Goal: Download file/media

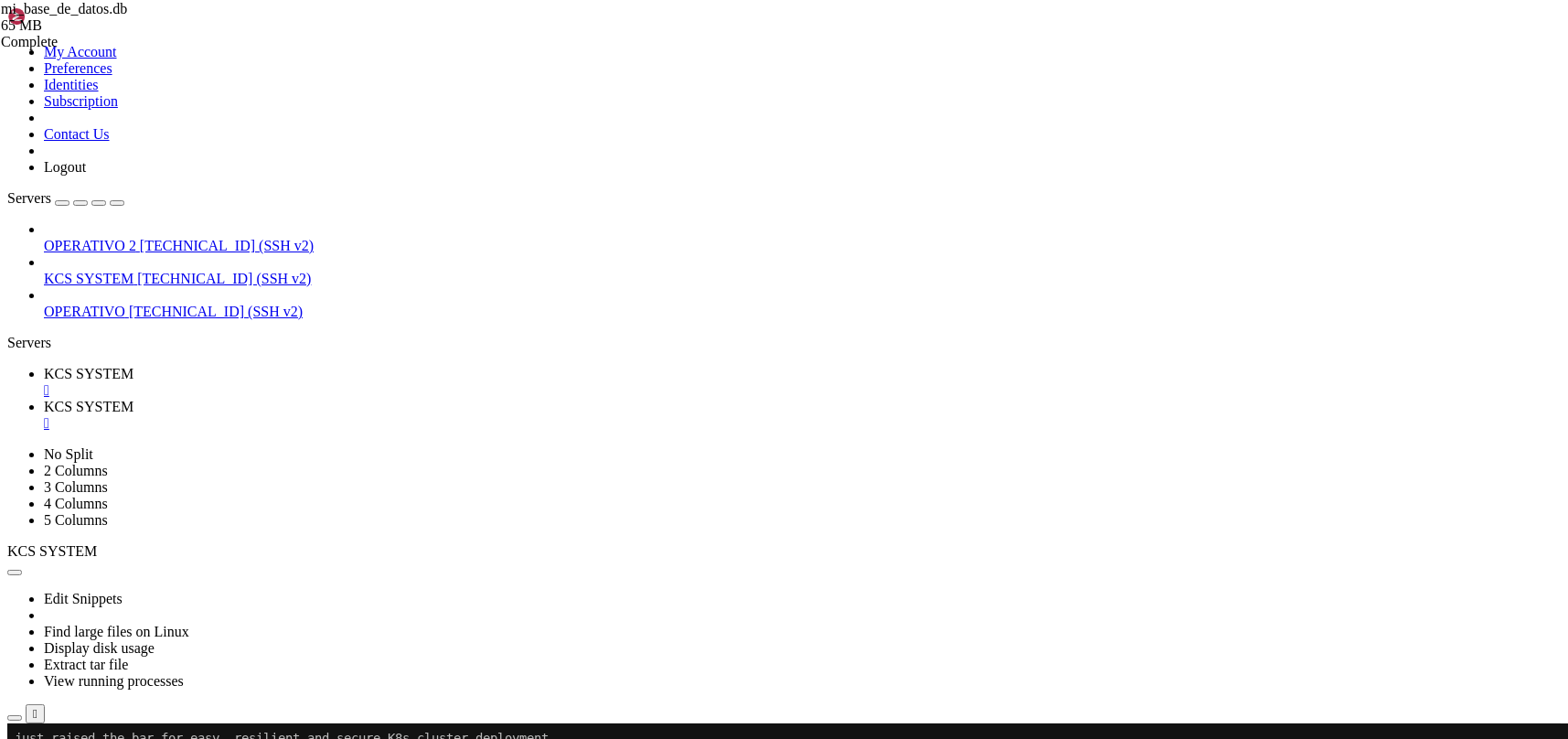
scroll to position [217, 0]
click at [482, 415] on div "" at bounding box center [802, 423] width 1517 height 17
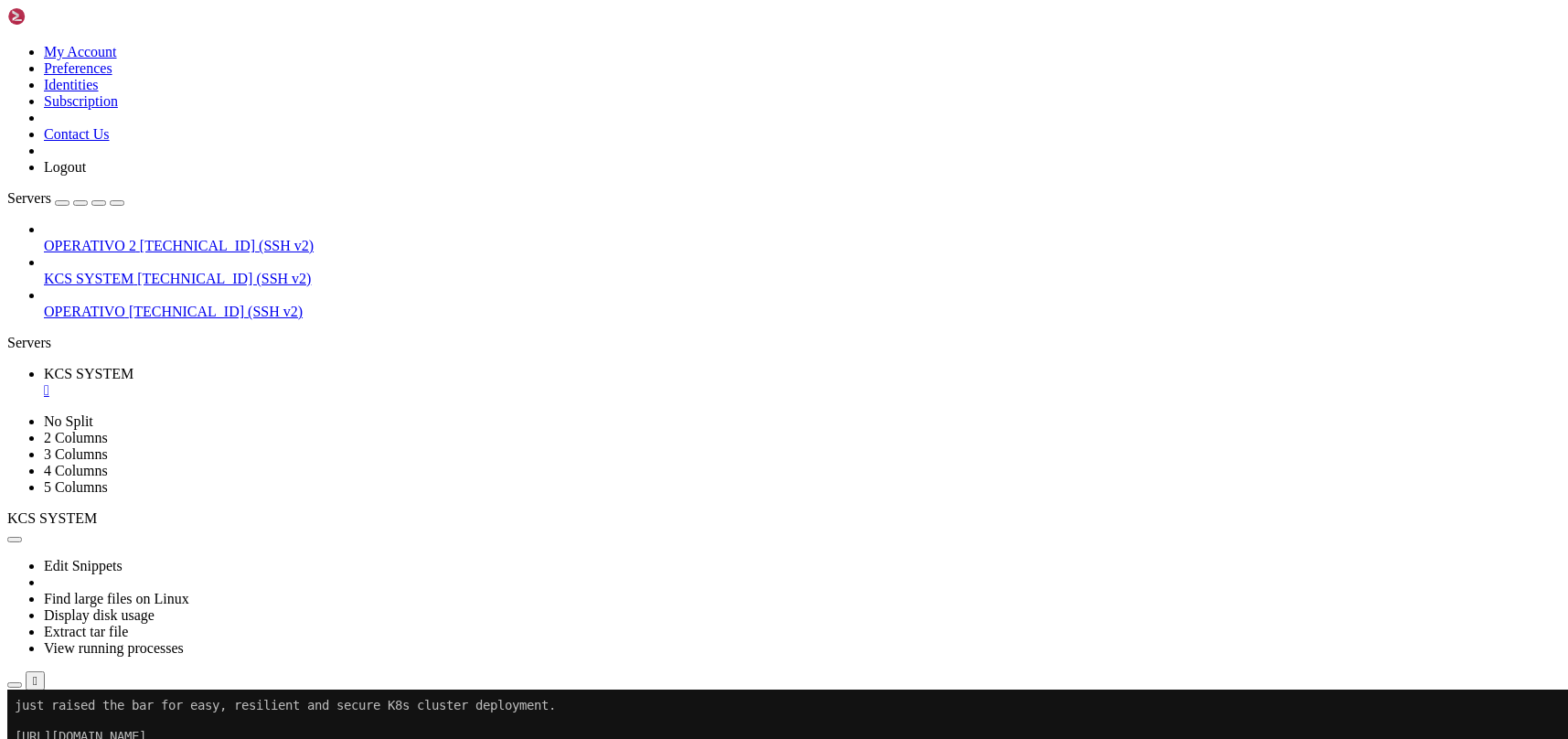
click at [15, 685] on icon "button" at bounding box center [15, 685] width 0 height 0
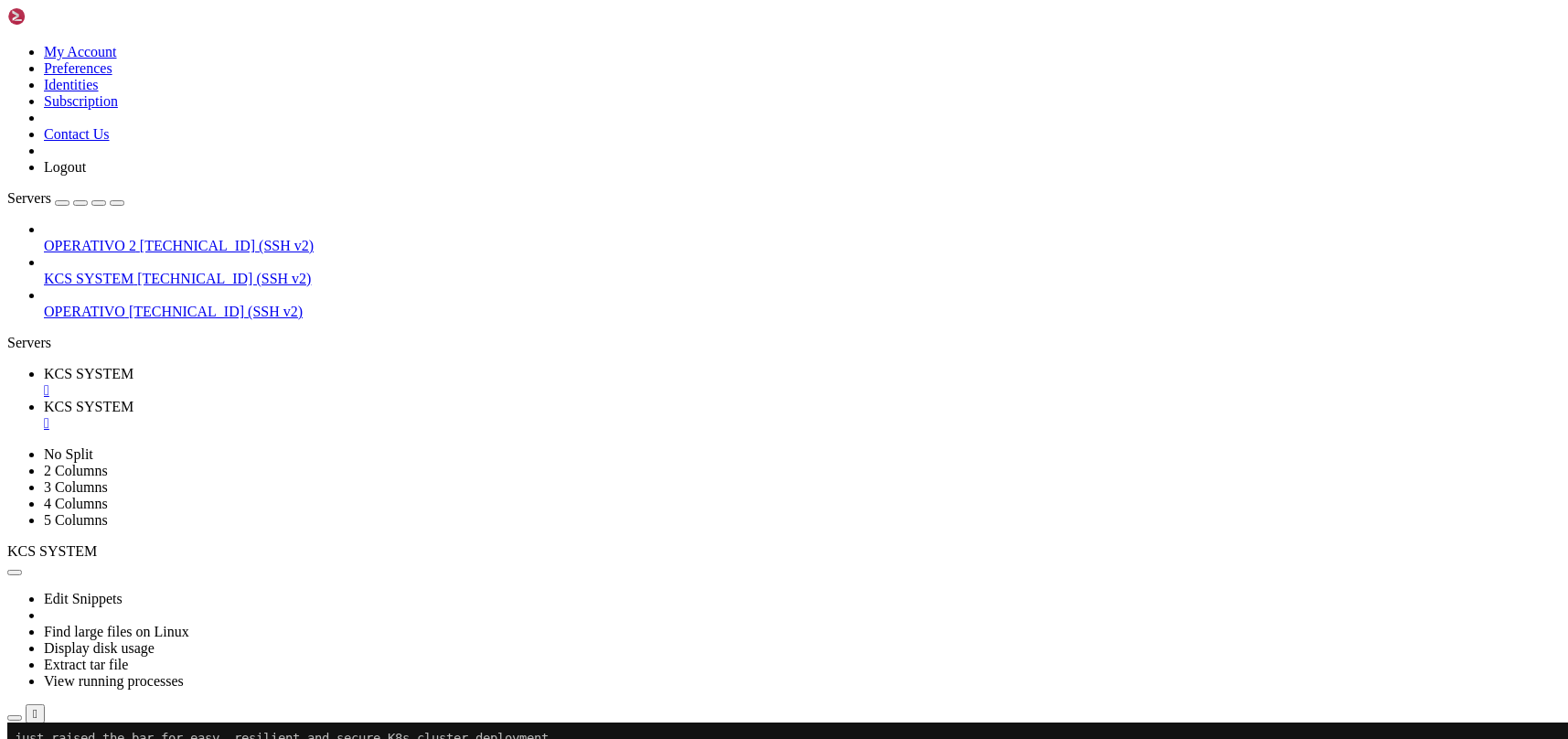
click at [352, 383] on div "" at bounding box center [802, 391] width 1517 height 17
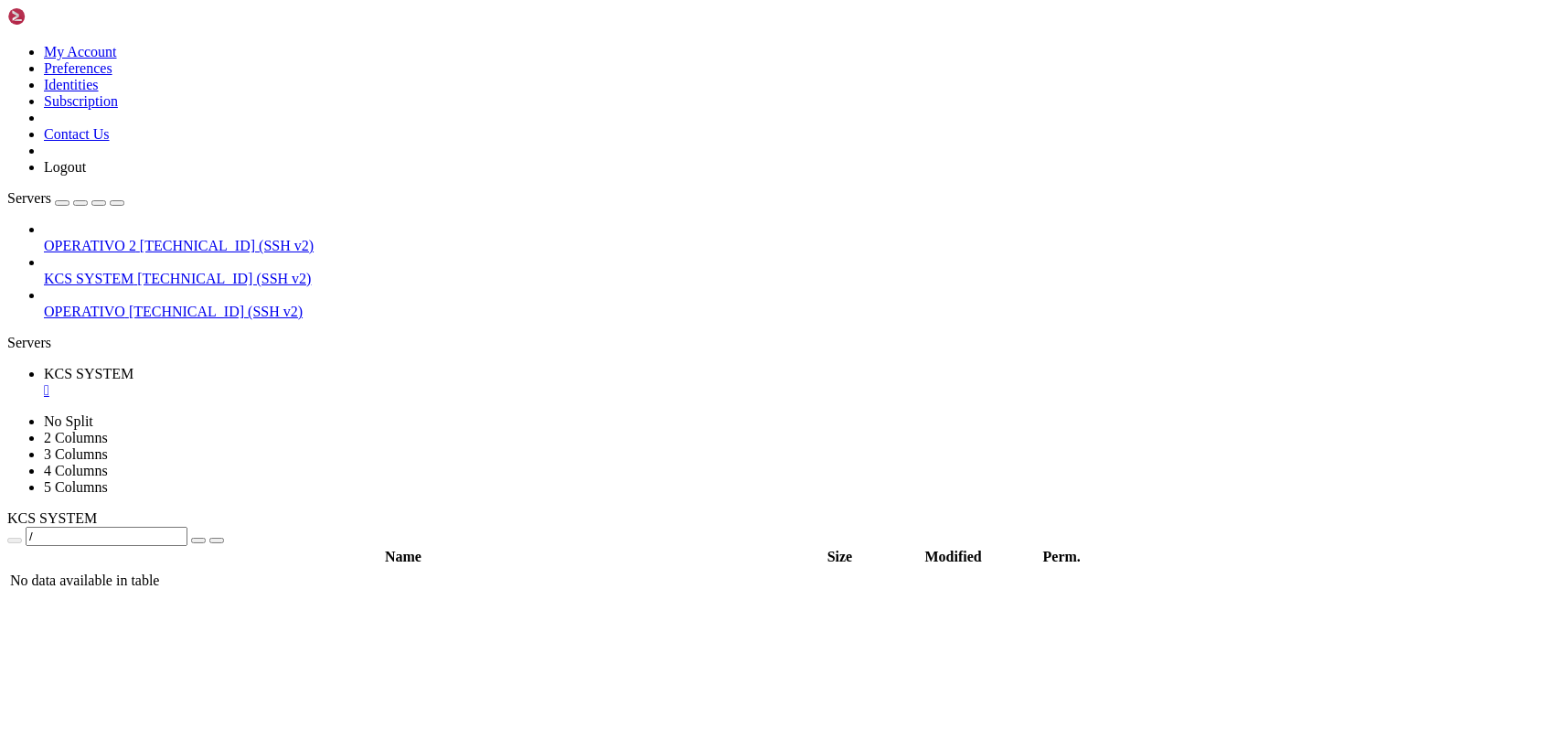
click at [343, 383] on div "" at bounding box center [802, 391] width 1517 height 17
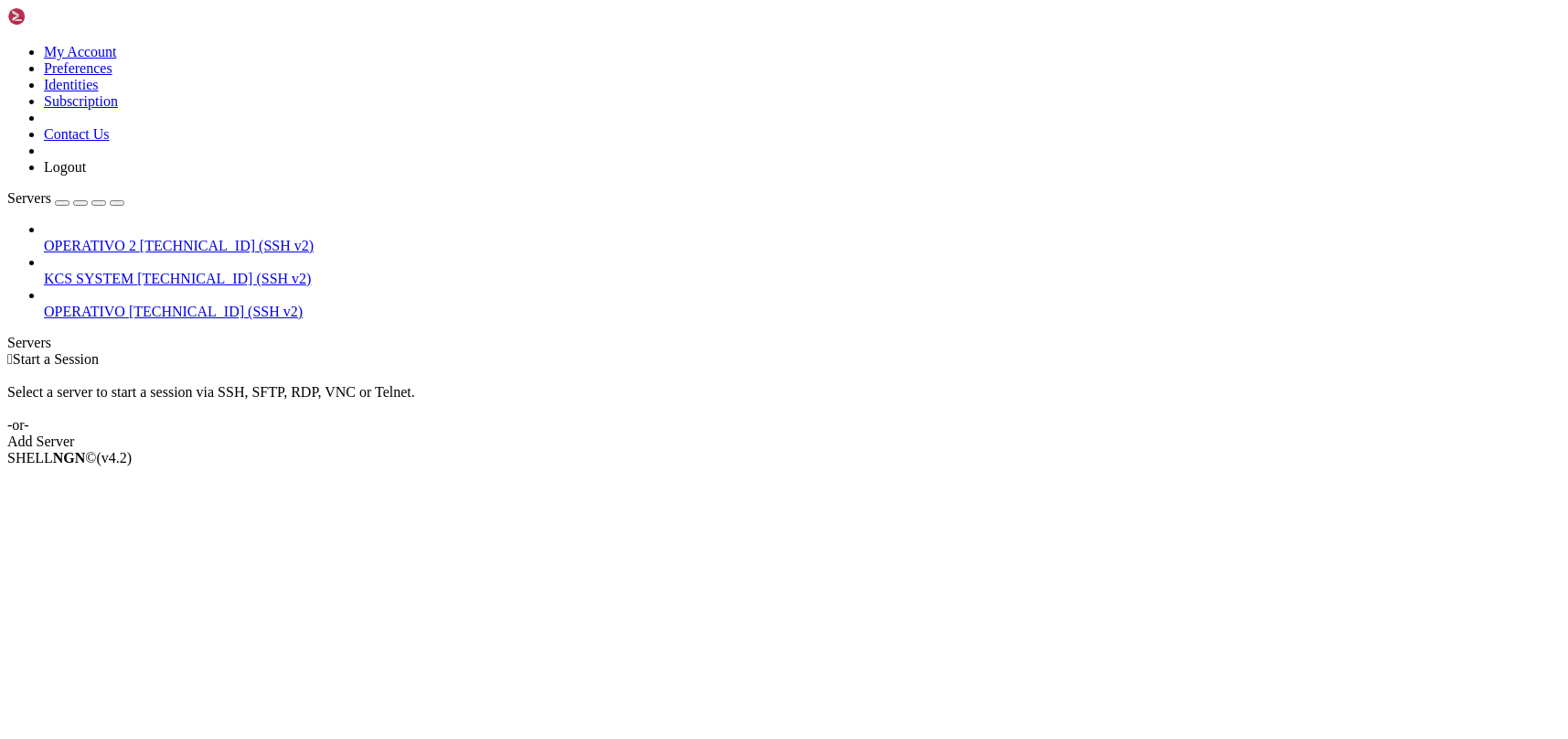
click at [133, 271] on span "KCS SYSTEM" at bounding box center [89, 279] width 90 height 16
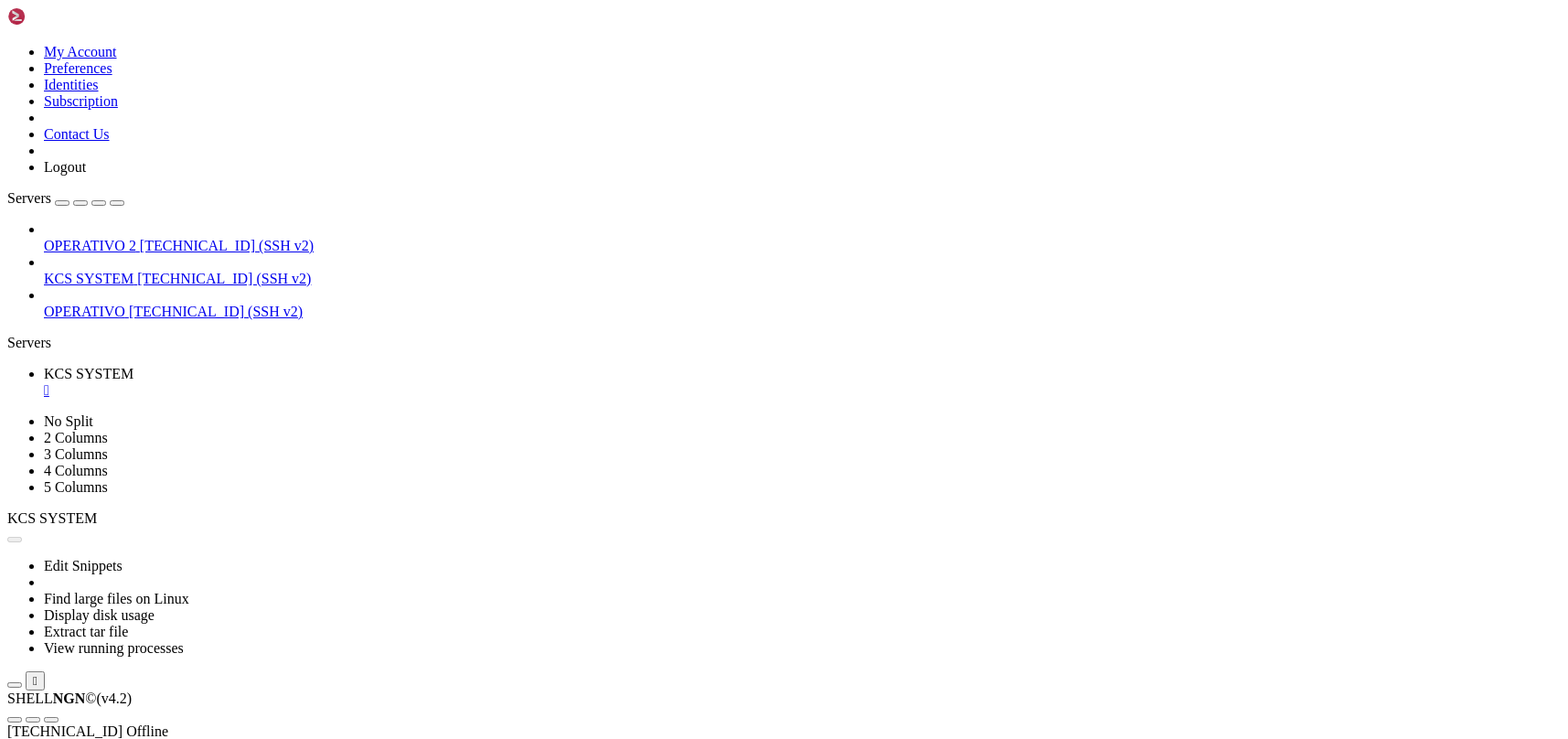
scroll to position [0, 0]
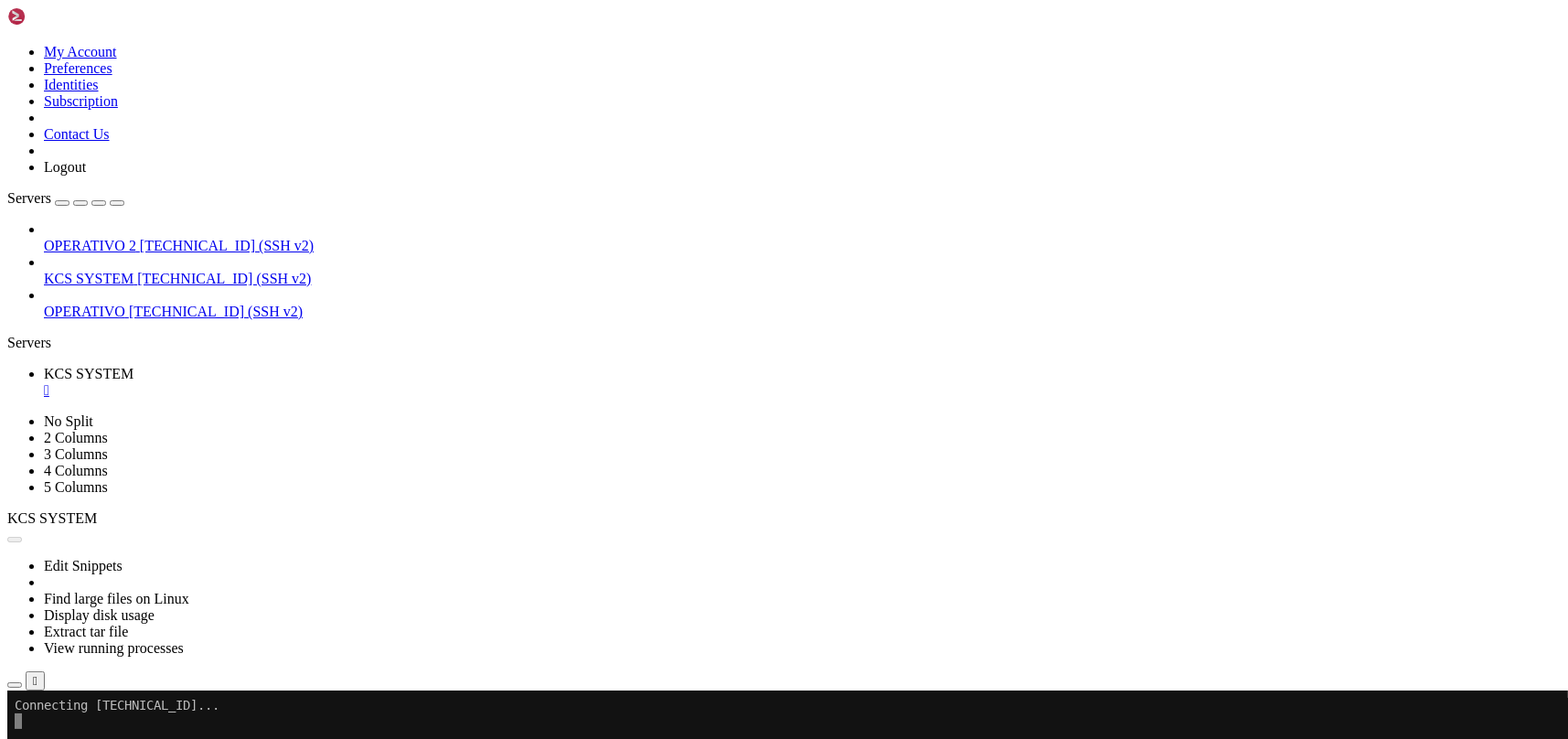
click at [15, 685] on icon "button" at bounding box center [15, 685] width 0 height 0
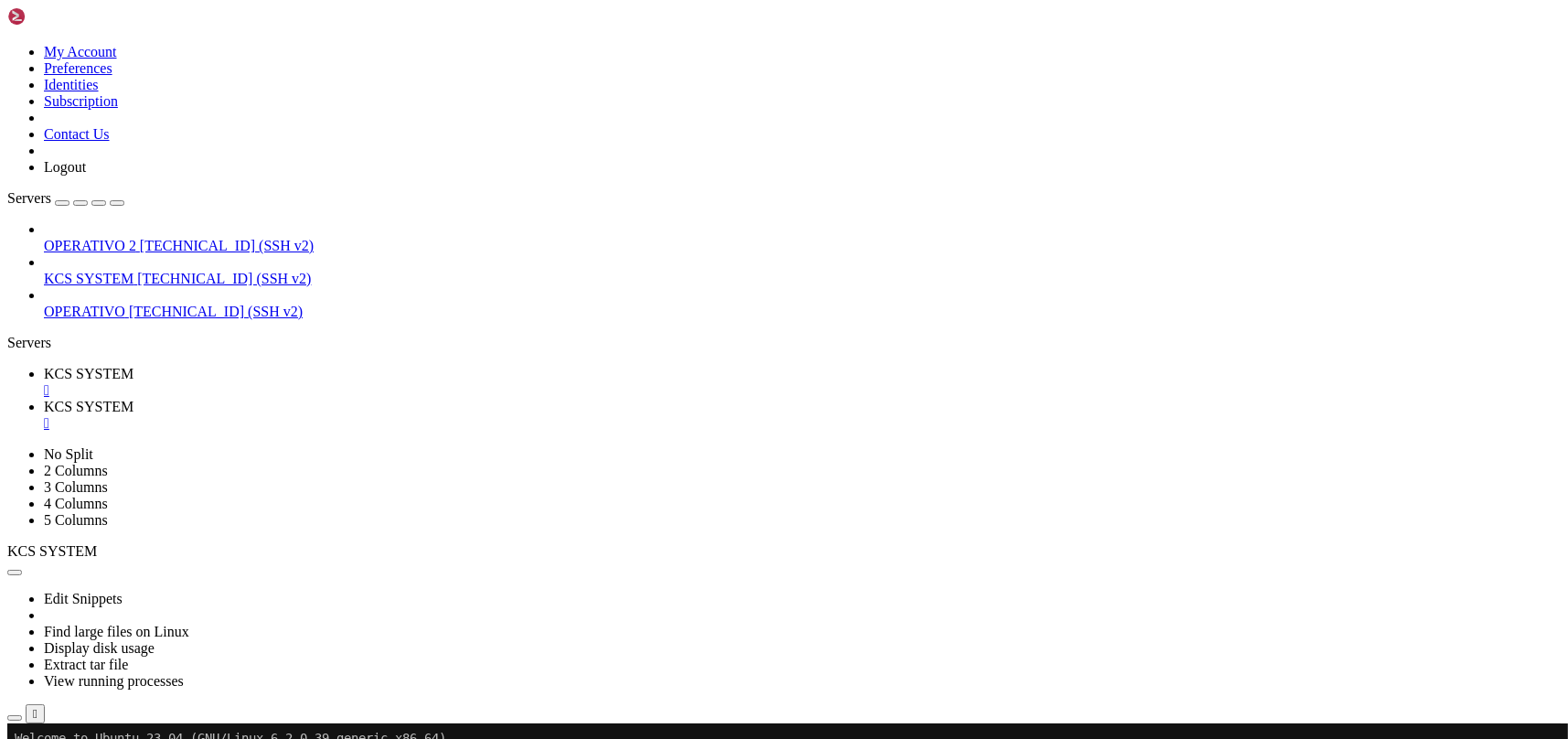
type input "/home/ubuntu/31-app-odoo2"
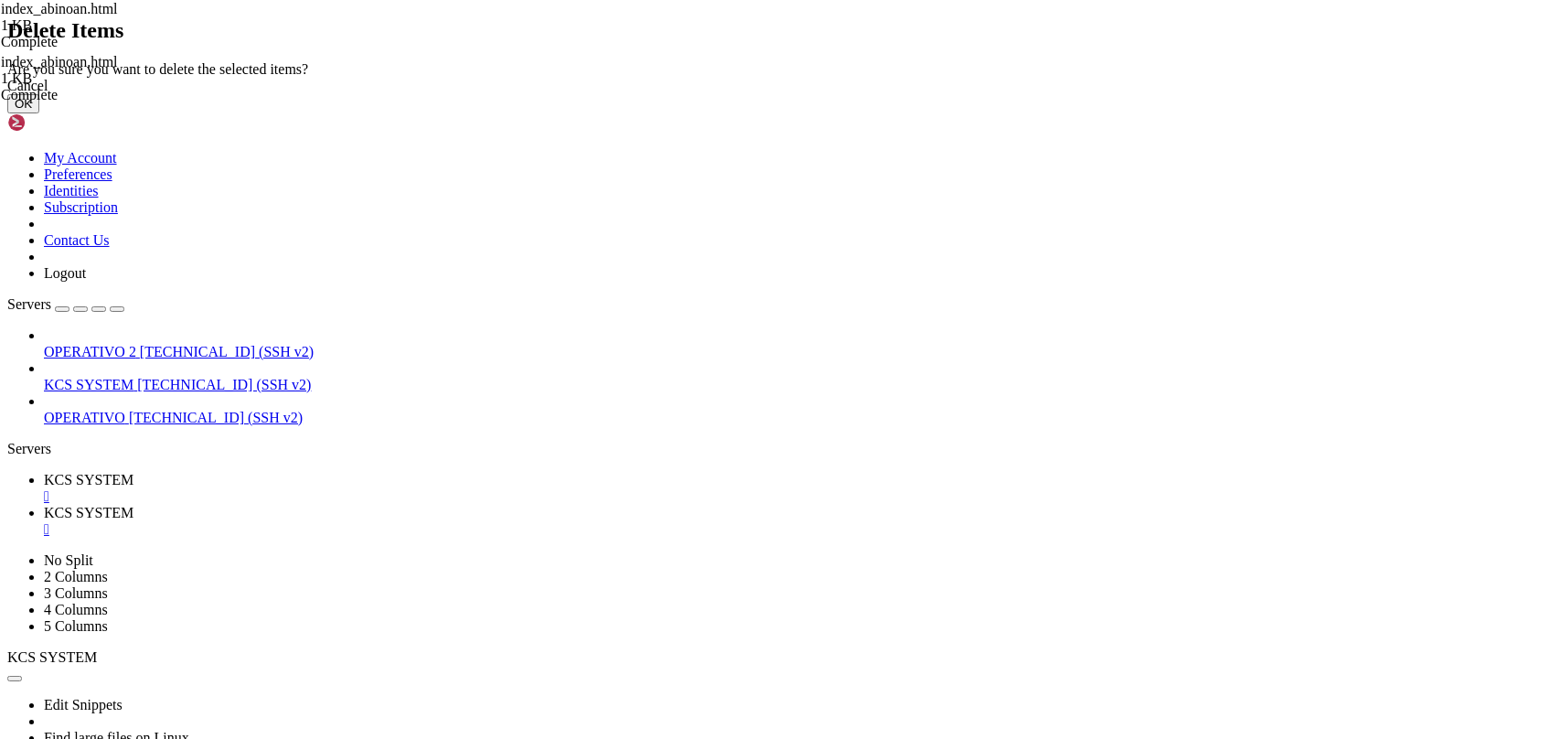
drag, startPoint x: 998, startPoint y: 427, endPoint x: 965, endPoint y: 439, distance: 35.1
click at [39, 114] on button "OK" at bounding box center [22, 104] width 32 height 20
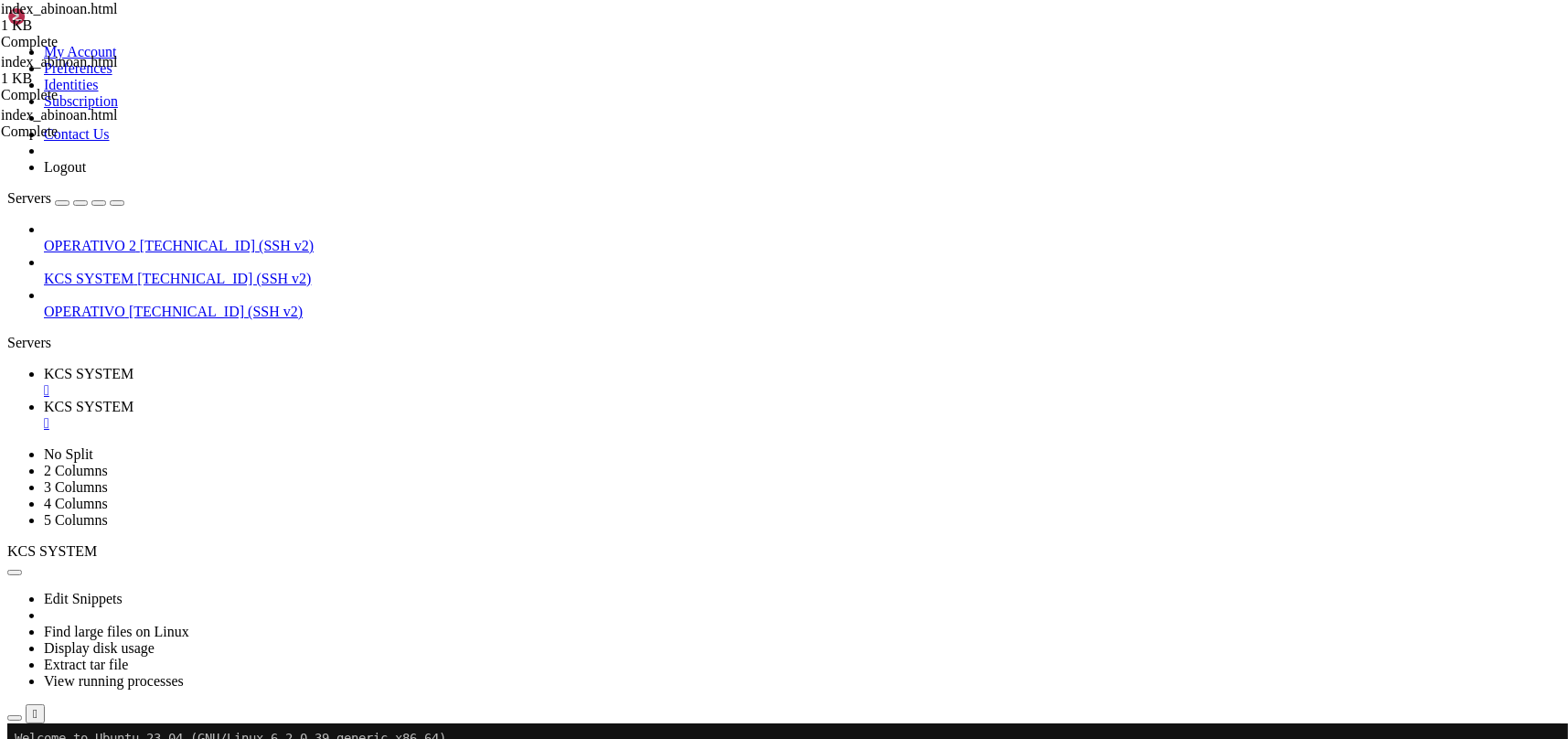
scroll to position [244, 0]
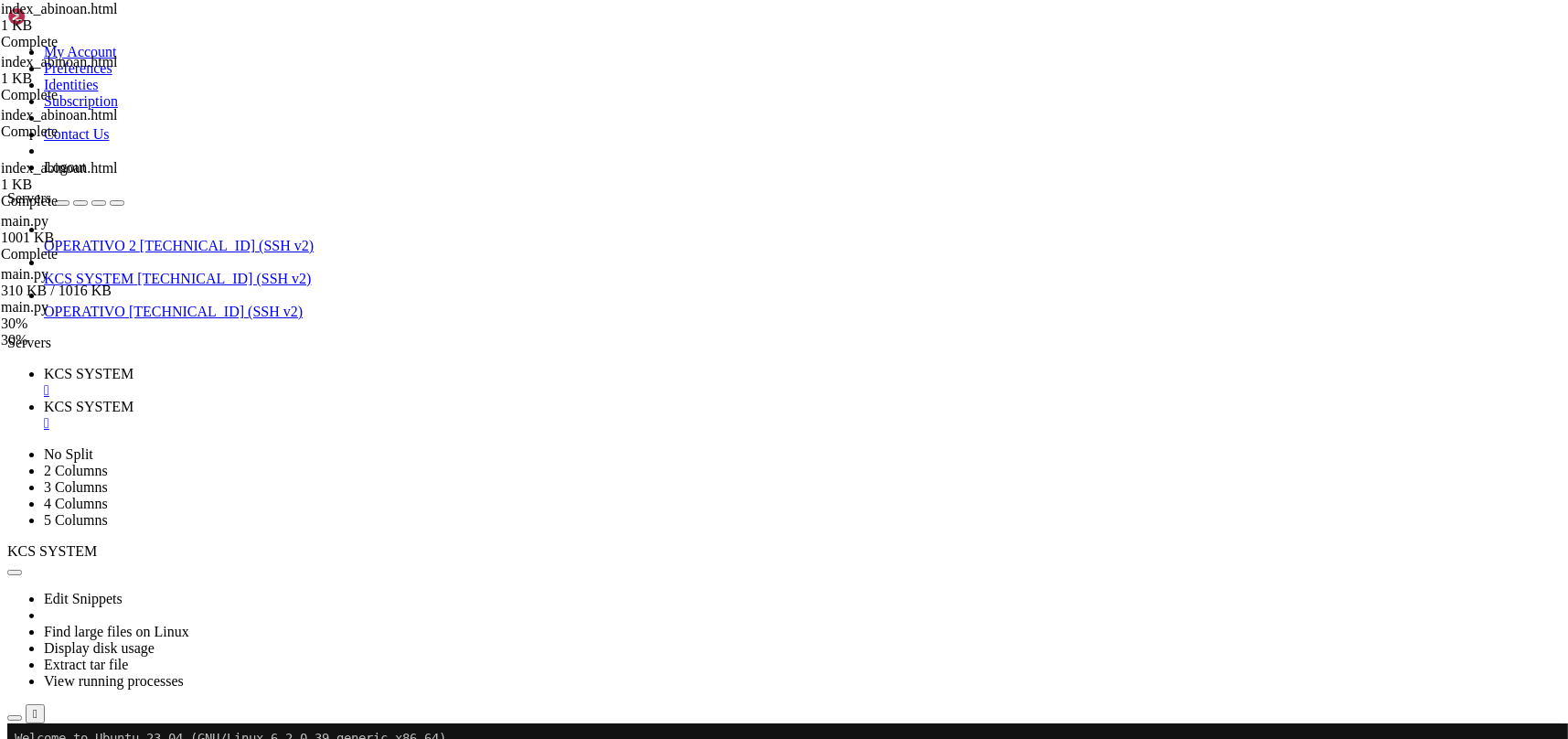
drag, startPoint x: 276, startPoint y: 19, endPoint x: 281, endPoint y: 31, distance: 13.0
click at [133, 366] on span "KCS SYSTEM" at bounding box center [89, 374] width 90 height 16
click at [133, 399] on span "KCS SYSTEM" at bounding box center [89, 407] width 90 height 16
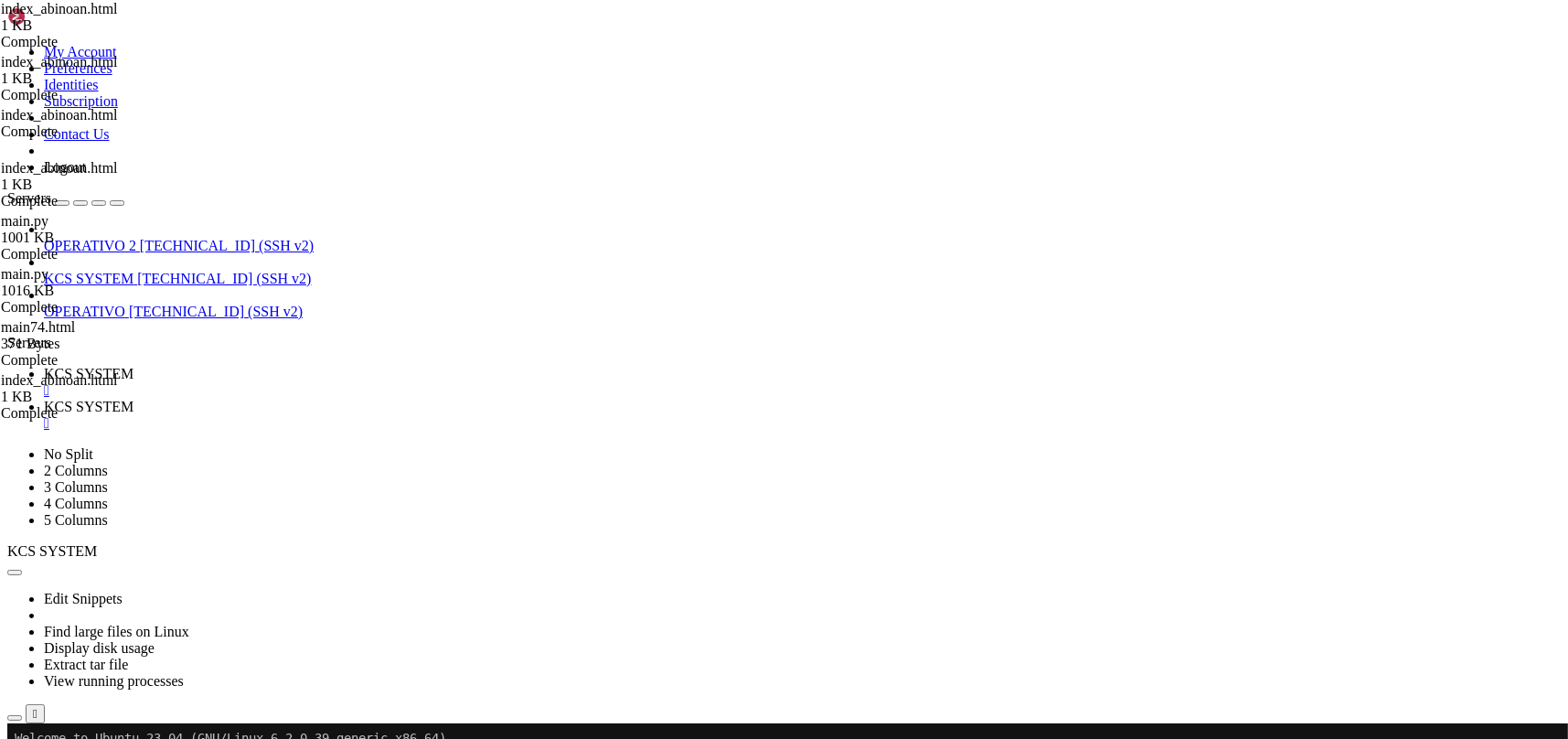
type input "/home/ubuntu/31-app-odoo2"
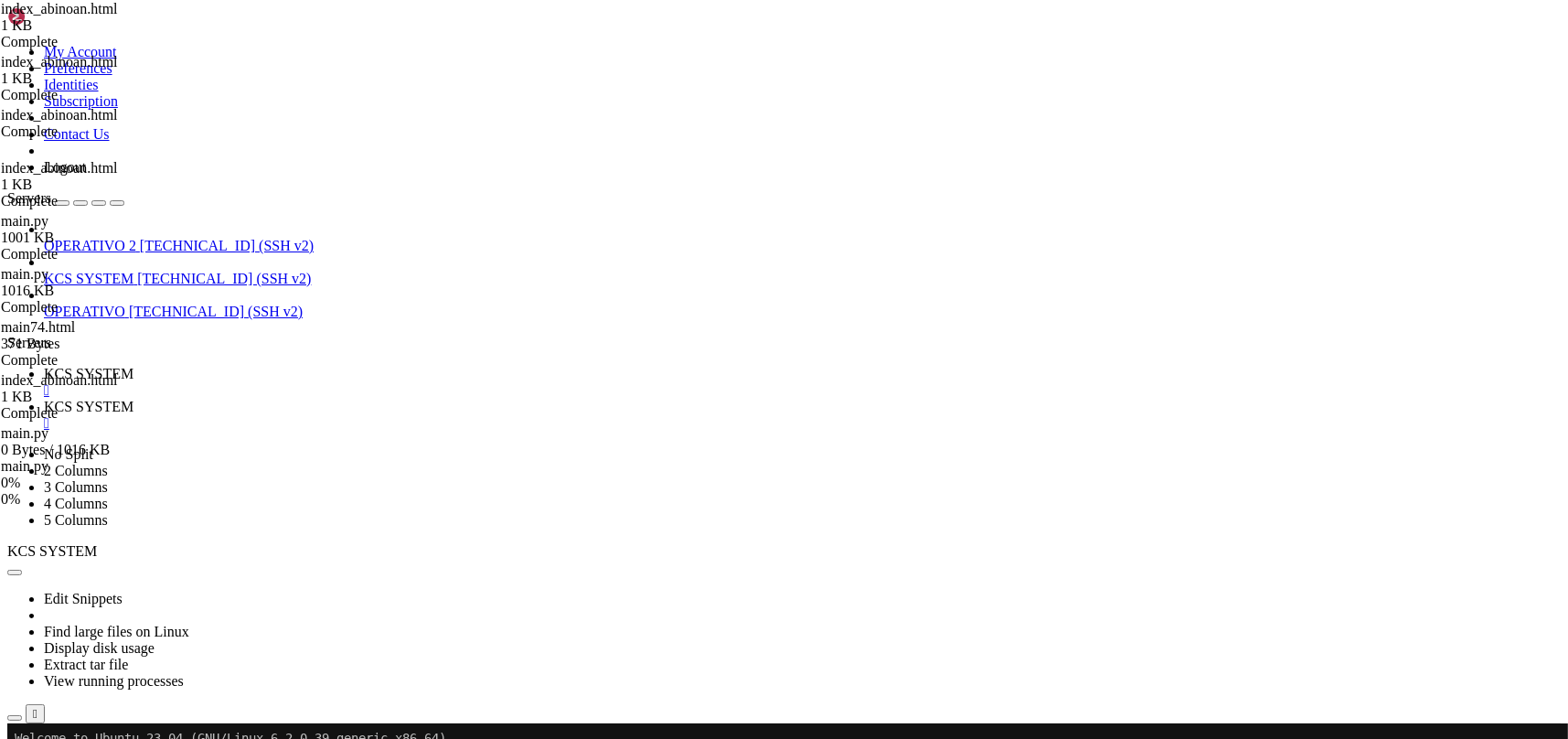
click at [484, 415] on div "" at bounding box center [802, 423] width 1517 height 17
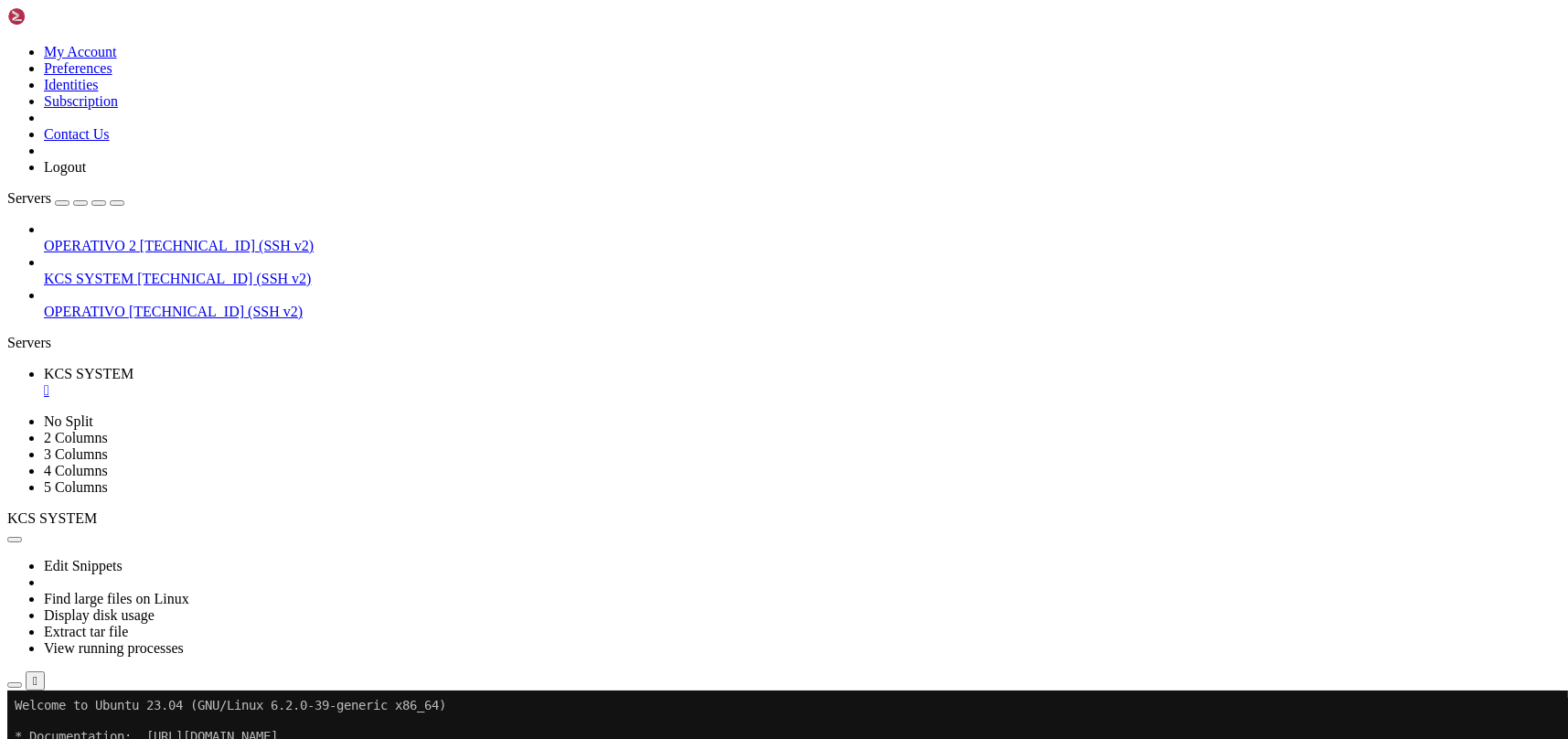
click at [352, 383] on div "" at bounding box center [802, 391] width 1517 height 17
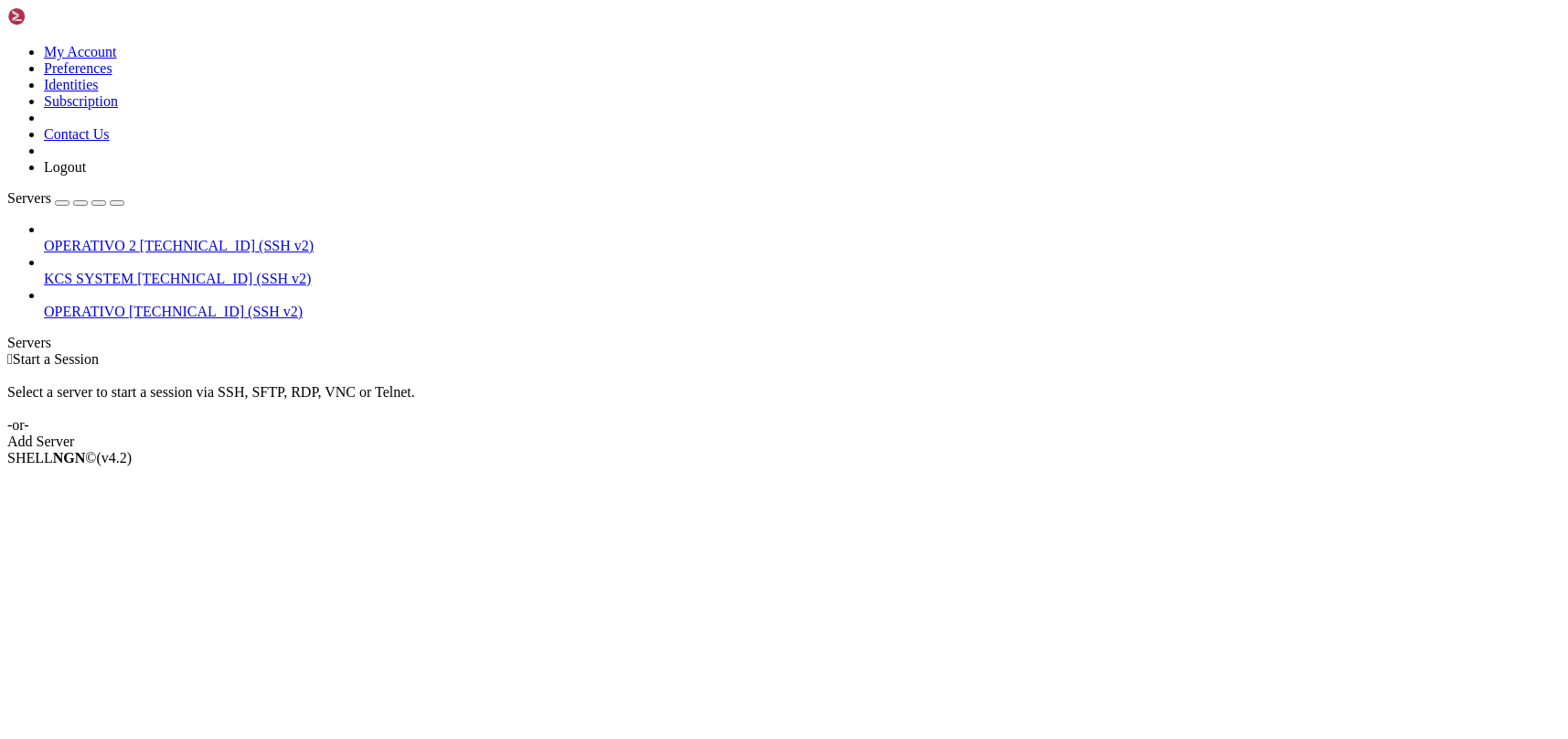
click at [133, 271] on span "KCS SYSTEM" at bounding box center [89, 279] width 90 height 16
